Goal: Task Accomplishment & Management: Use online tool/utility

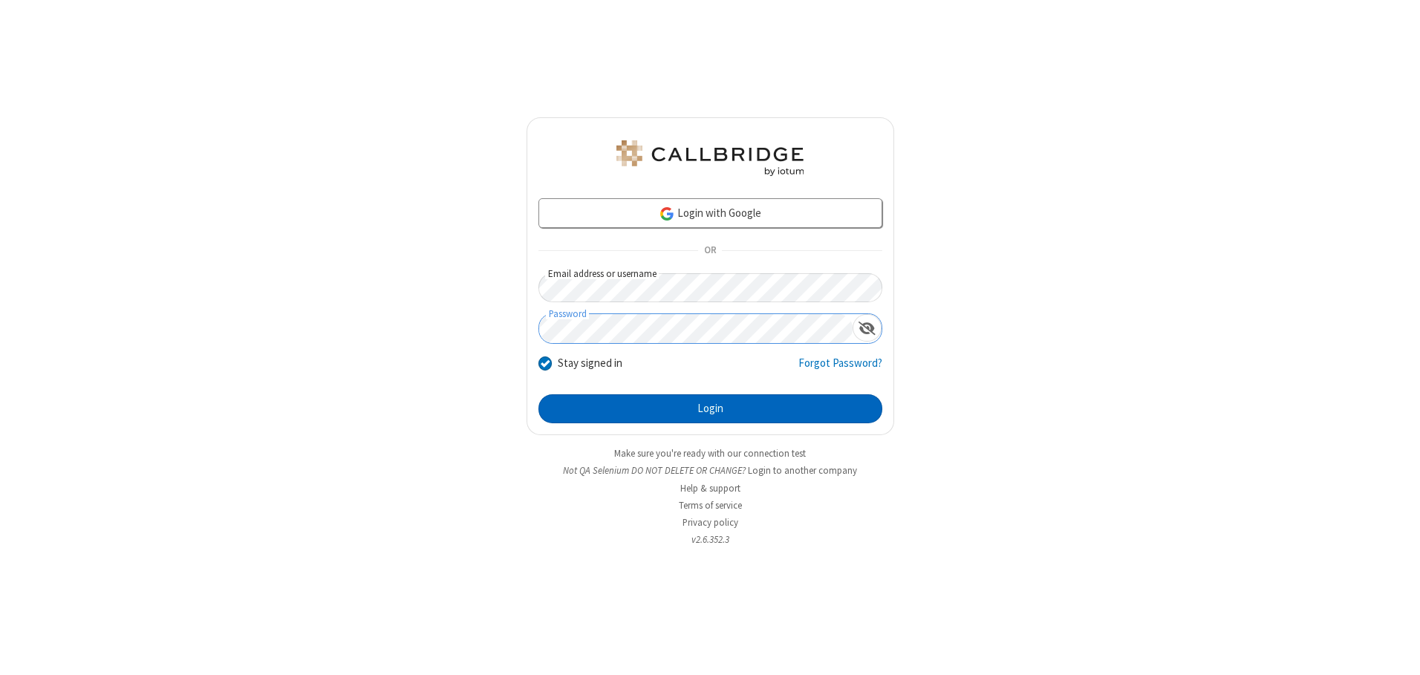
click at [710, 409] on button "Login" at bounding box center [711, 409] width 344 height 30
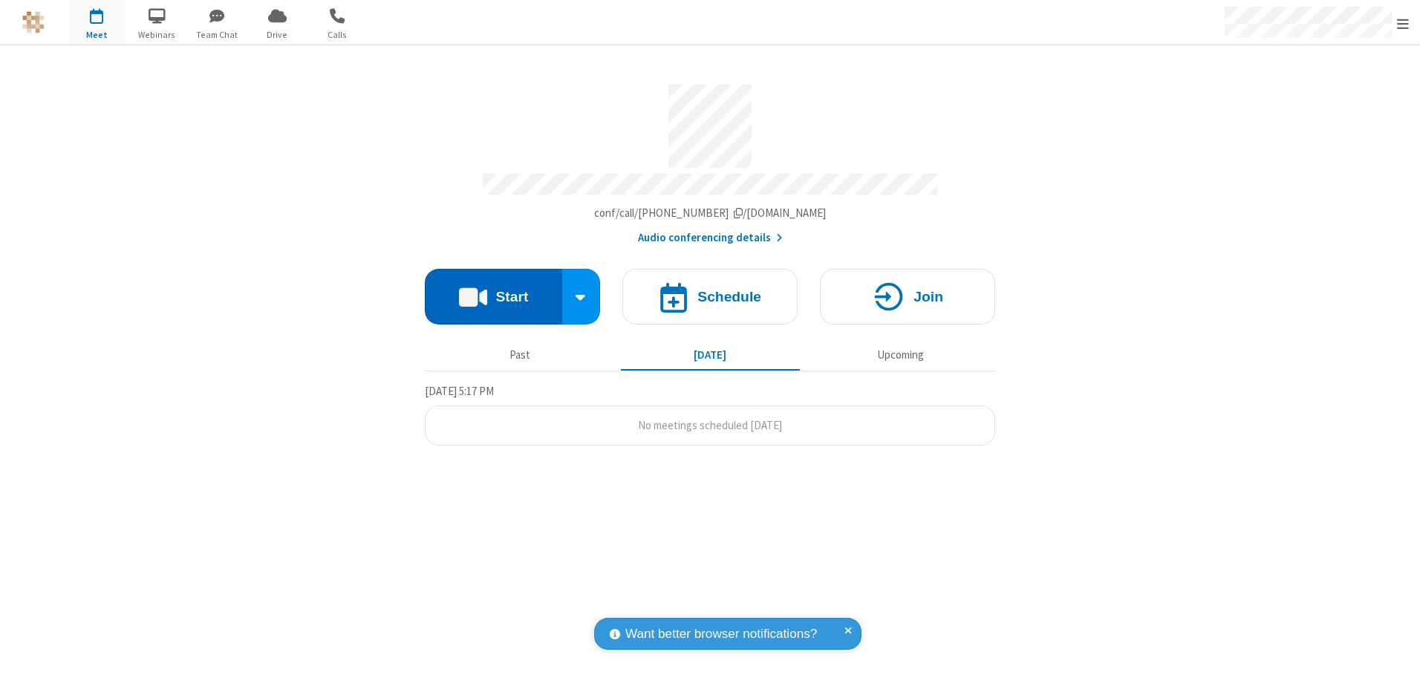
click at [493, 291] on button "Start" at bounding box center [493, 297] width 137 height 56
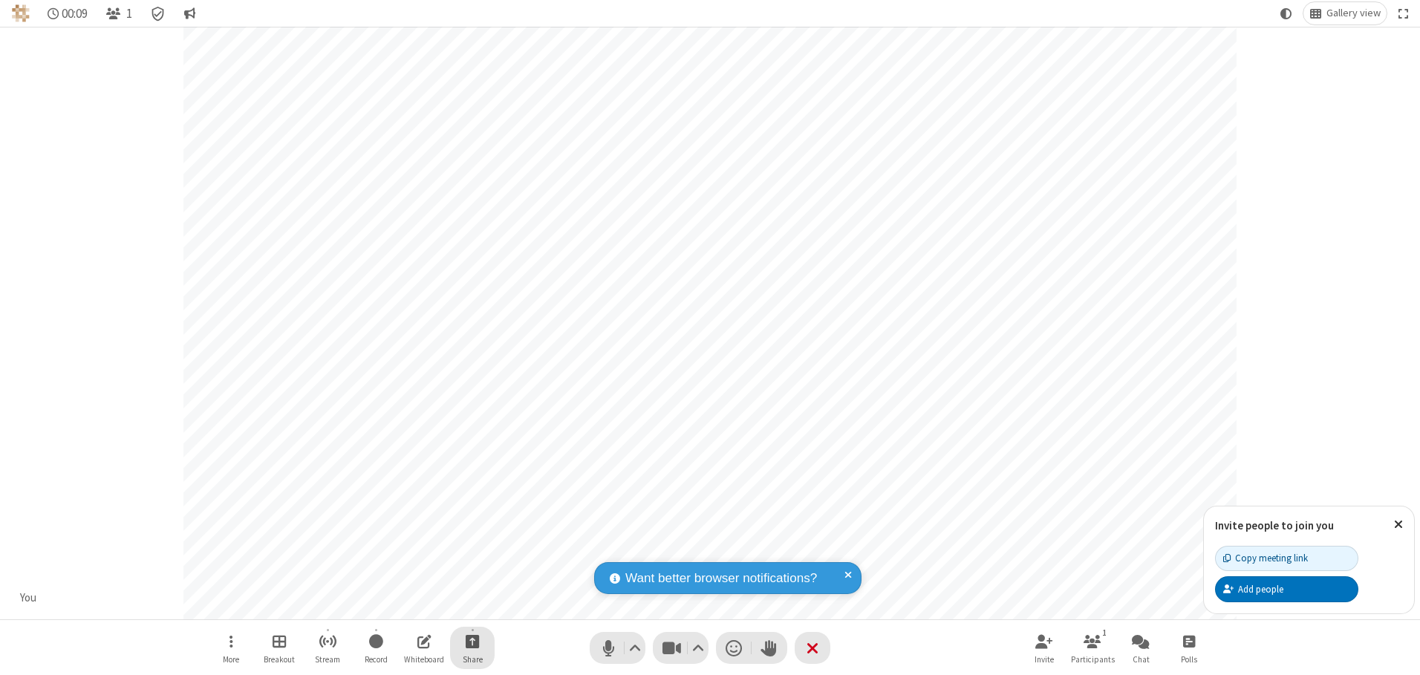
click at [472, 641] on span "Start sharing" at bounding box center [473, 641] width 14 height 19
click at [472, 550] on span "Share additional camera" at bounding box center [481, 553] width 110 height 13
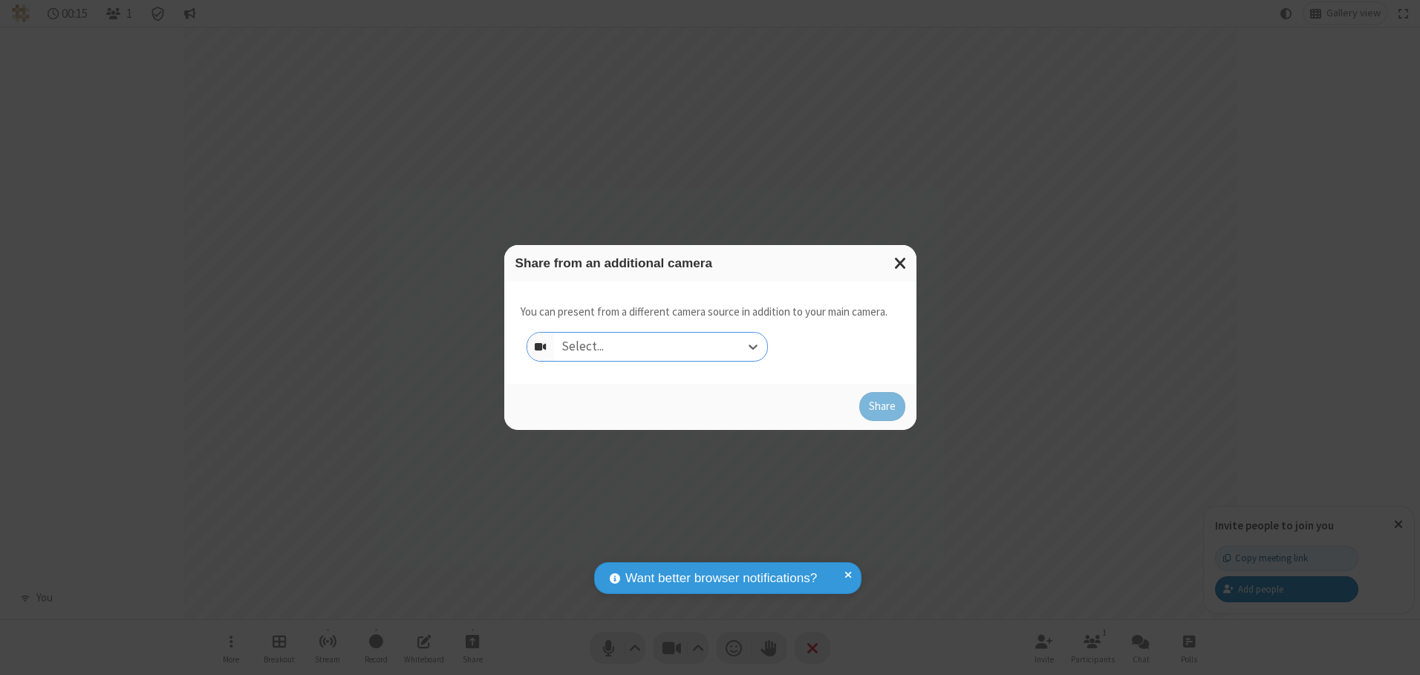
click at [660, 346] on div "Select..." at bounding box center [660, 347] width 213 height 28
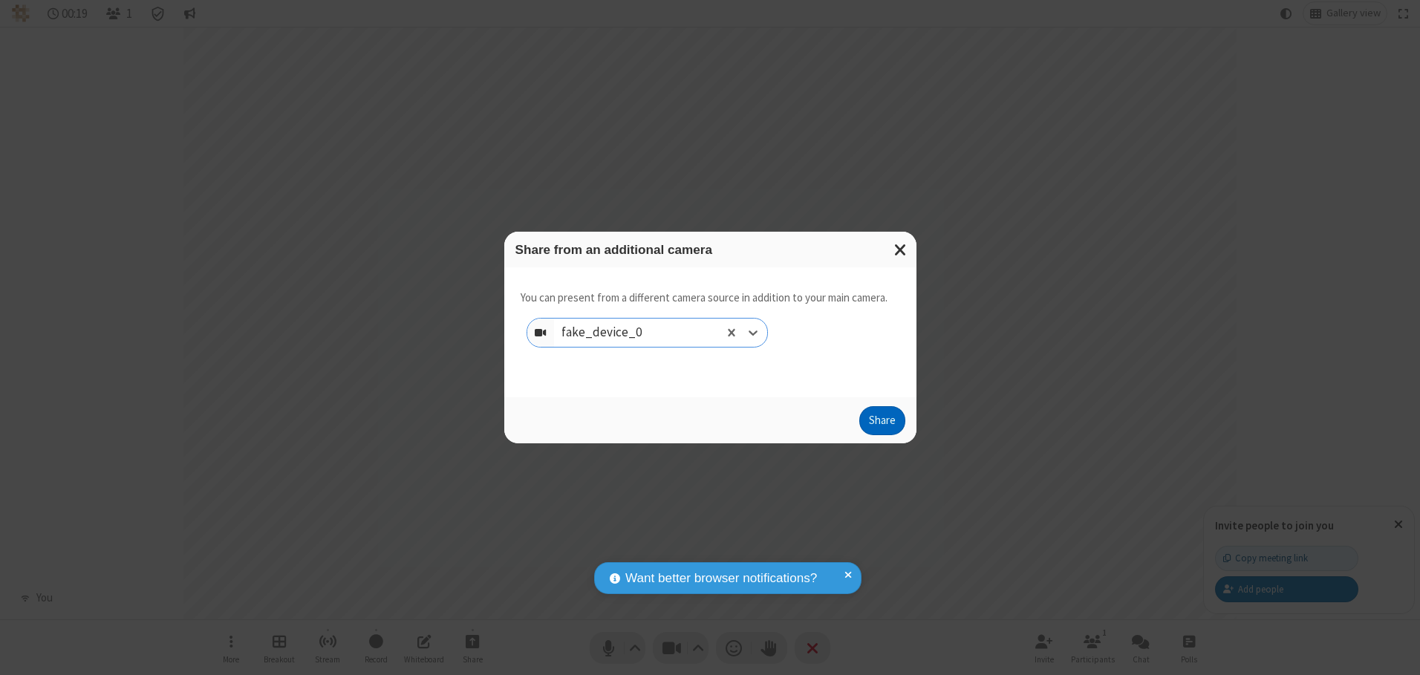
click at [882, 424] on button "Share" at bounding box center [882, 421] width 46 height 30
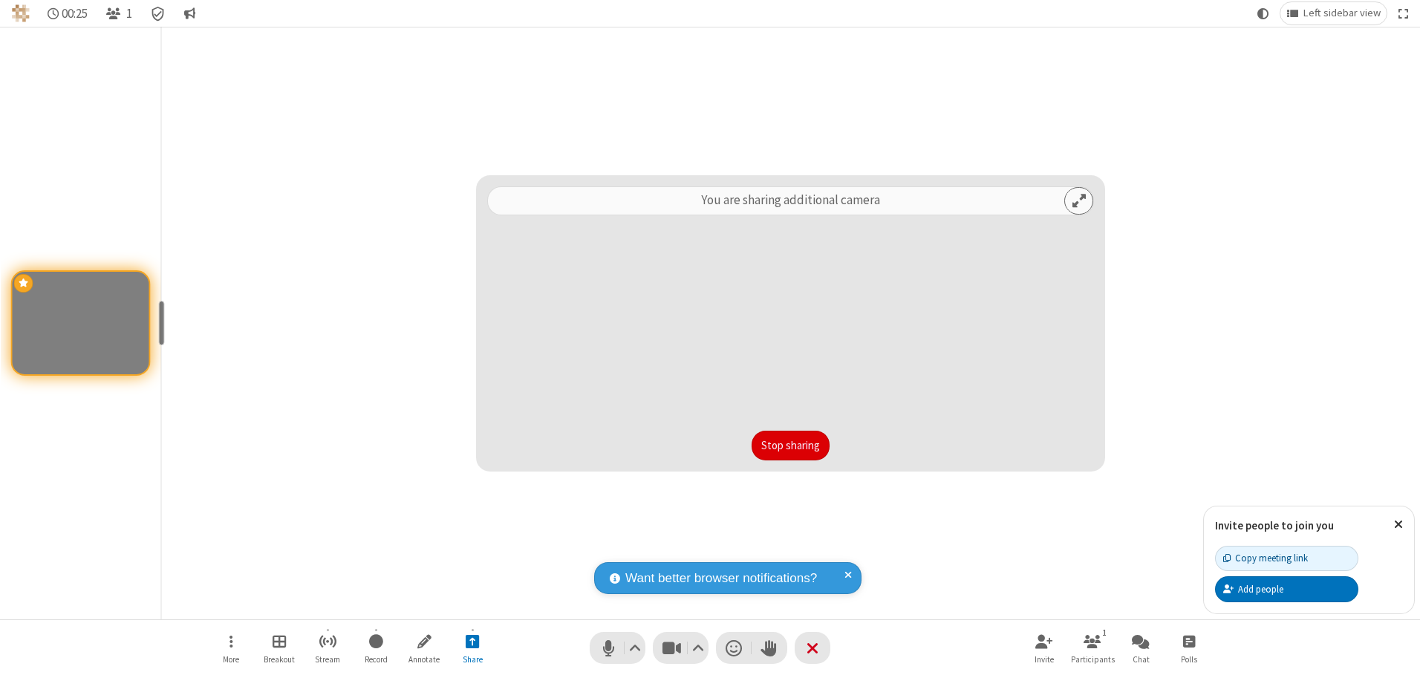
click at [790, 445] on button "Stop sharing" at bounding box center [791, 446] width 78 height 30
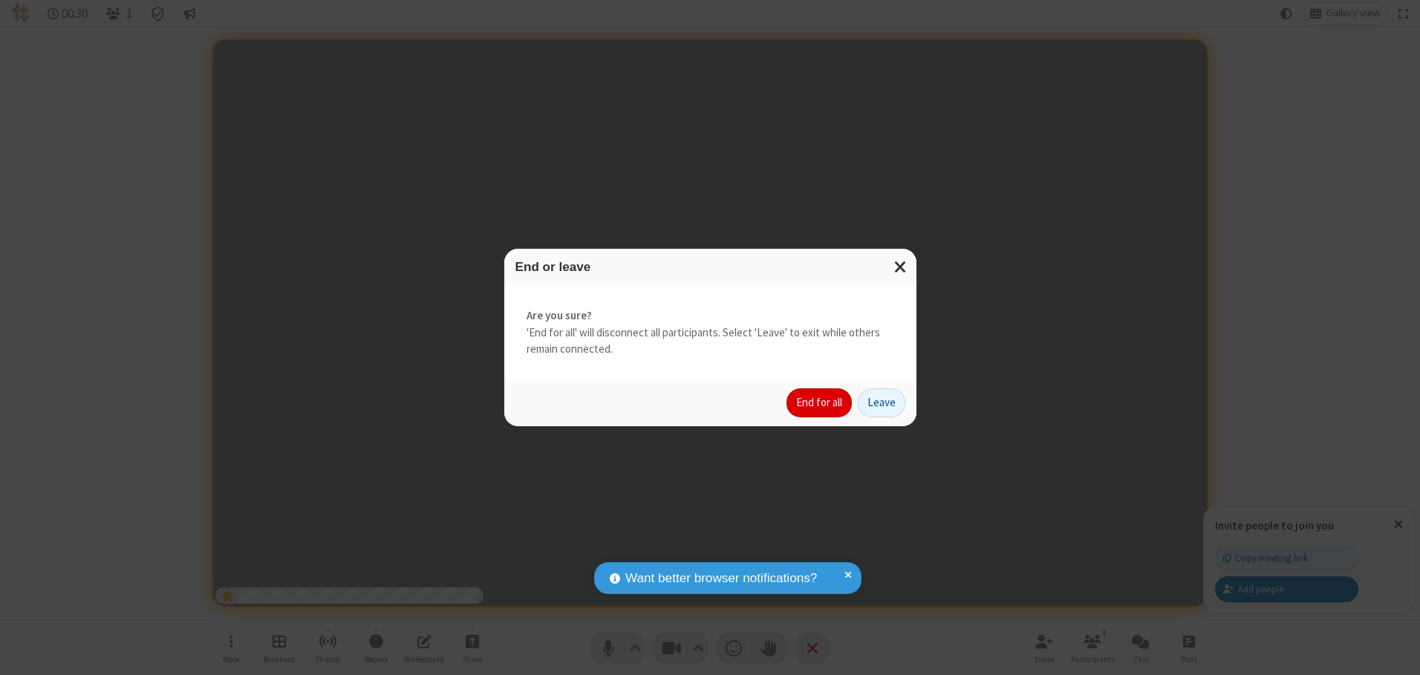
click at [820, 403] on button "End for all" at bounding box center [819, 403] width 65 height 30
